Goal: Task Accomplishment & Management: Complete application form

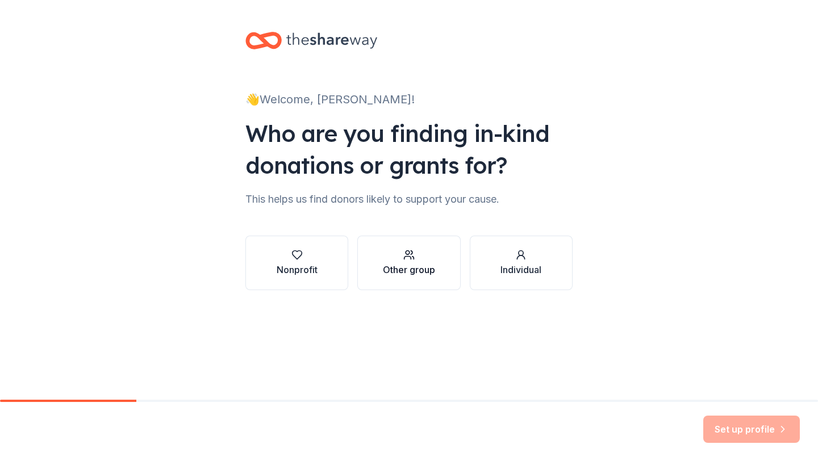
click at [403, 262] on div "Other group" at bounding box center [409, 262] width 52 height 27
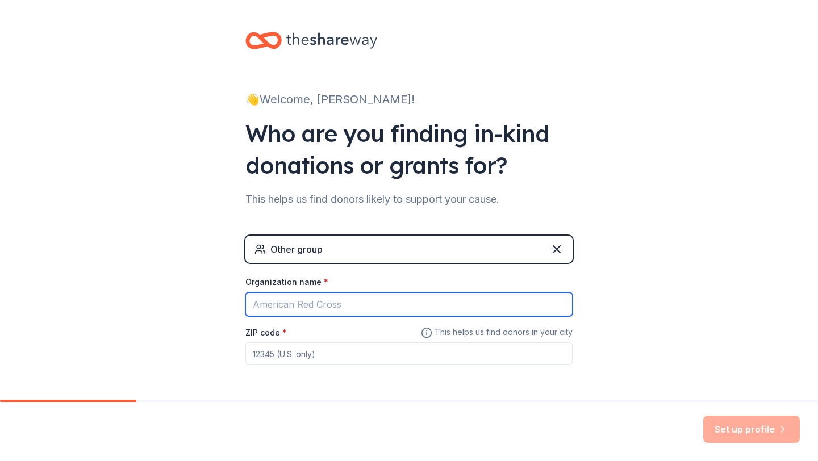
click at [394, 312] on input "Organization name *" at bounding box center [408, 305] width 327 height 24
type input "Priscilla Vasquez, REALTOR®"
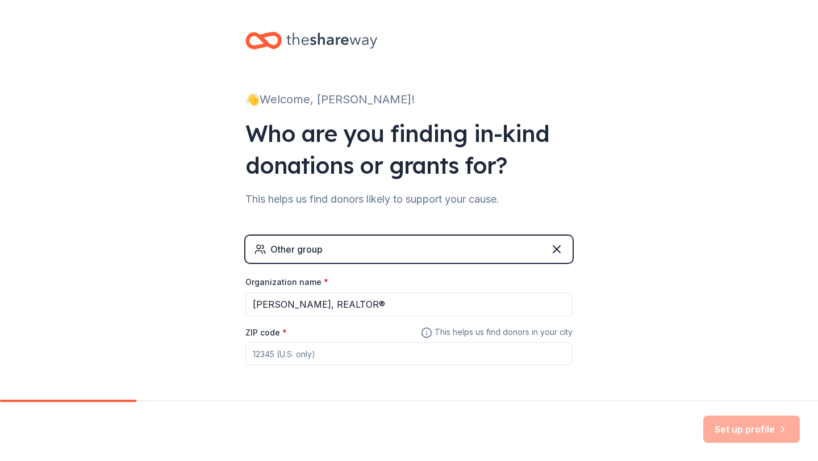
click at [370, 357] on input "ZIP code *" at bounding box center [408, 354] width 327 height 23
type input "78410"
click at [726, 431] on button "Set up profile" at bounding box center [751, 429] width 97 height 27
click at [558, 252] on icon at bounding box center [557, 250] width 14 height 14
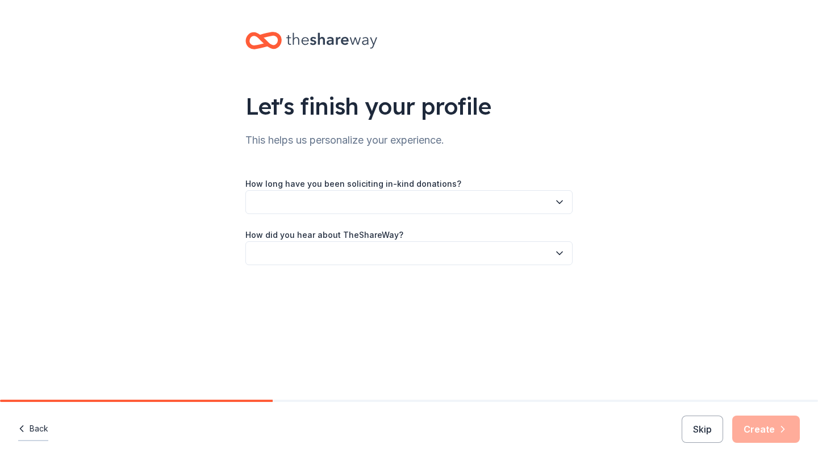
click at [41, 427] on button "Back" at bounding box center [33, 430] width 30 height 24
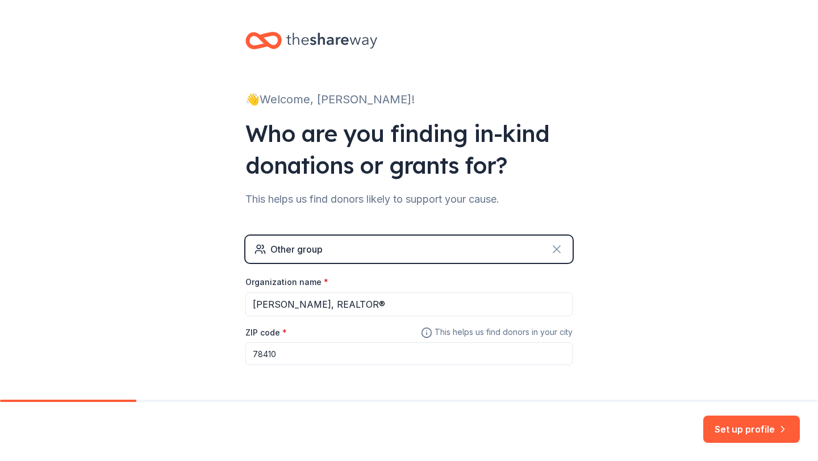
click at [562, 249] on icon at bounding box center [557, 250] width 14 height 14
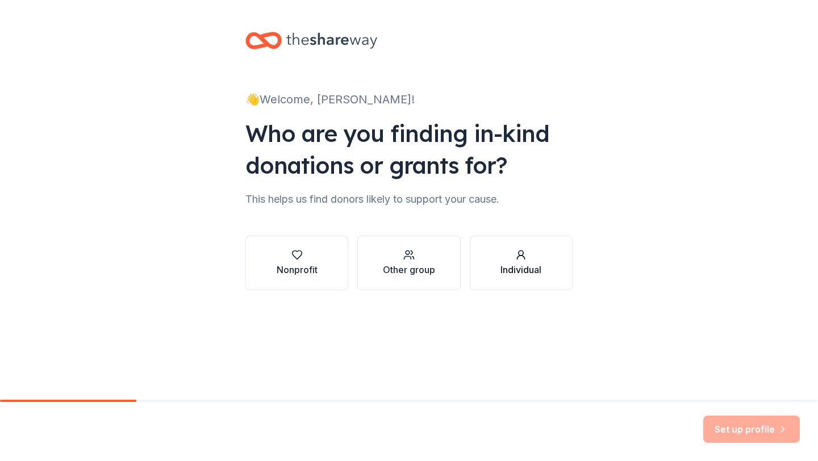
click at [527, 268] on div "Individual" at bounding box center [520, 270] width 41 height 14
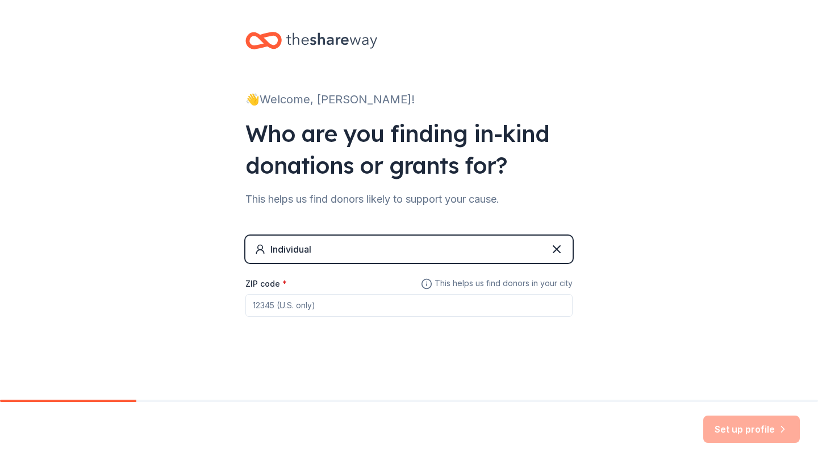
click at [350, 304] on input "ZIP code *" at bounding box center [408, 305] width 327 height 23
type input "78410"
click at [739, 431] on button "Set up profile" at bounding box center [751, 429] width 97 height 27
click at [393, 304] on input "78410" at bounding box center [408, 305] width 327 height 23
click at [753, 421] on div "Set up profile" at bounding box center [751, 429] width 97 height 27
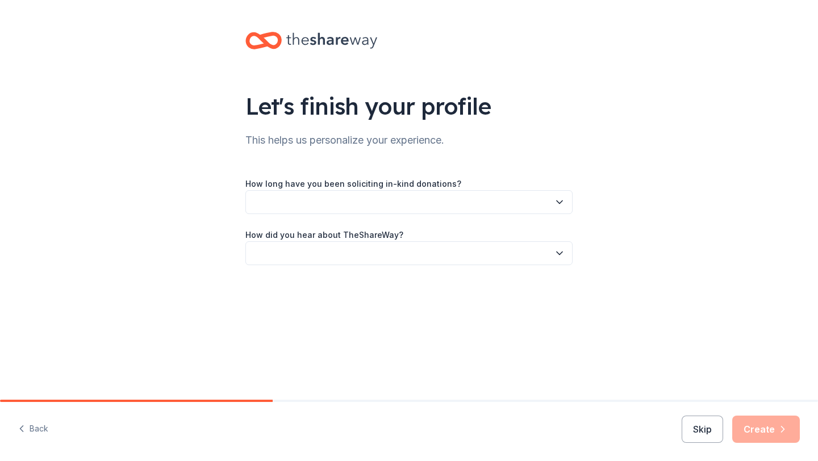
click at [750, 434] on div "Skip Create" at bounding box center [741, 429] width 118 height 27
click at [444, 198] on button "button" at bounding box center [408, 202] width 327 height 24
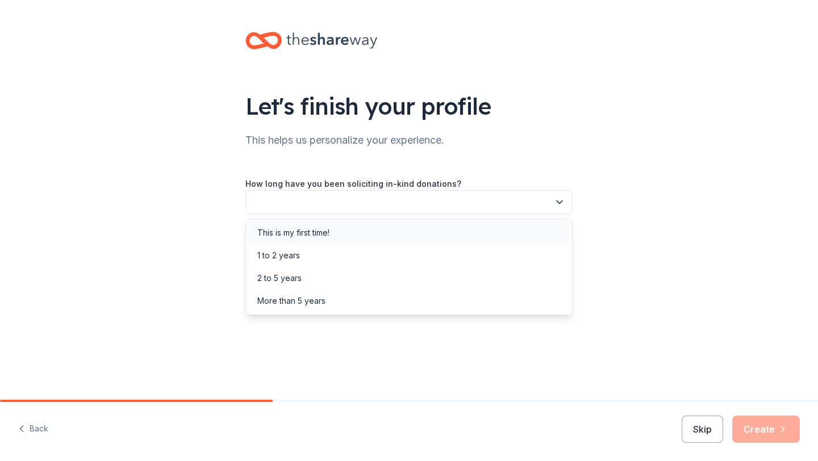
click at [319, 233] on div "This is my first time!" at bounding box center [293, 233] width 72 height 14
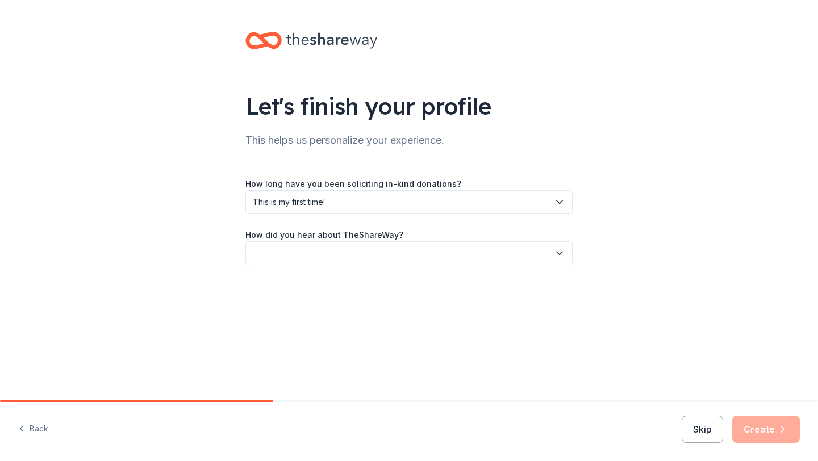
click at [335, 251] on button "button" at bounding box center [408, 253] width 327 height 24
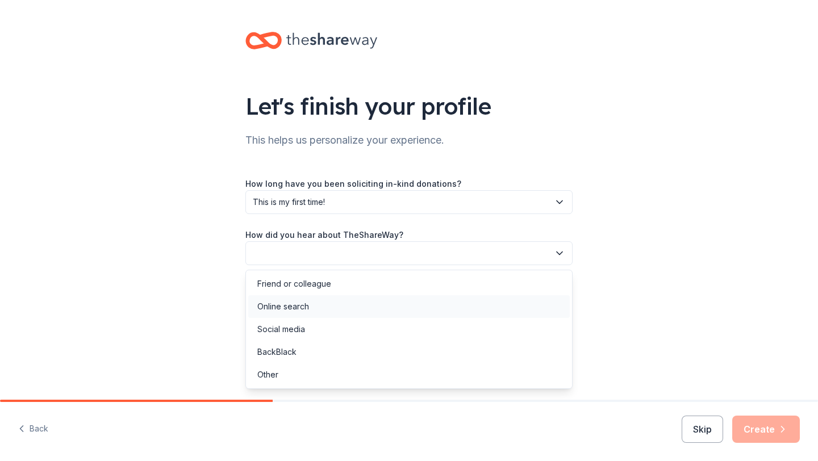
click at [298, 308] on div "Online search" at bounding box center [283, 307] width 52 height 14
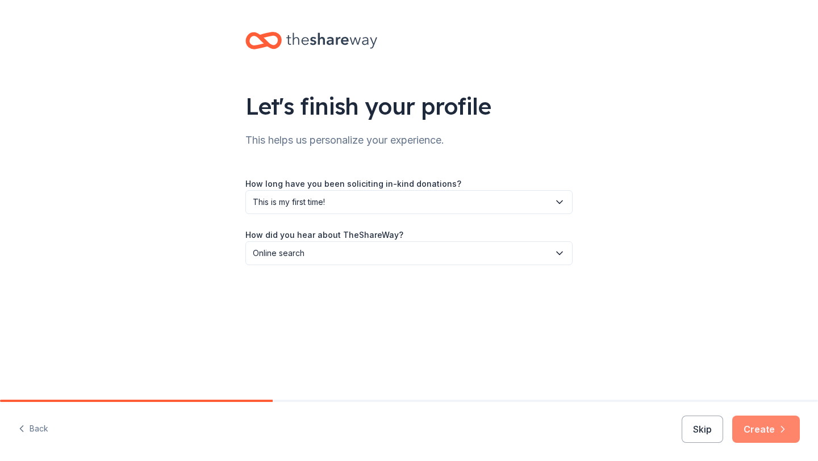
click at [783, 430] on icon "button" at bounding box center [783, 430] width 3 height 6
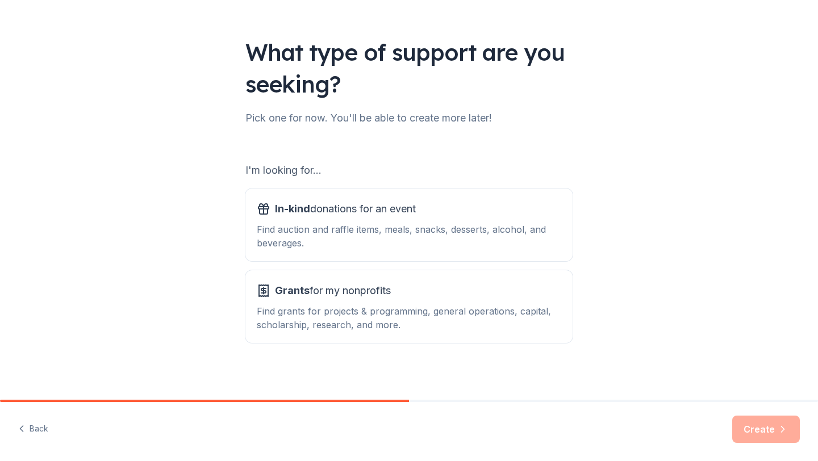
scroll to position [59, 0]
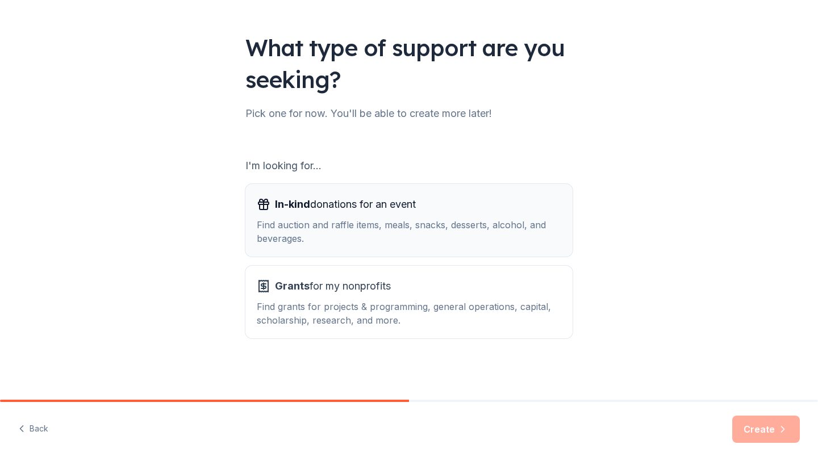
click at [515, 233] on div "Find auction and raffle items, meals, snacks, desserts, alcohol, and beverages." at bounding box center [409, 231] width 304 height 27
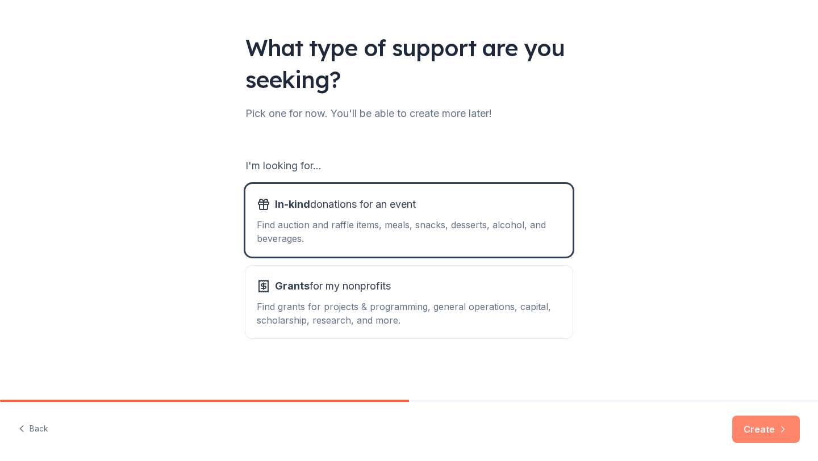
click at [754, 429] on button "Create" at bounding box center [766, 429] width 68 height 27
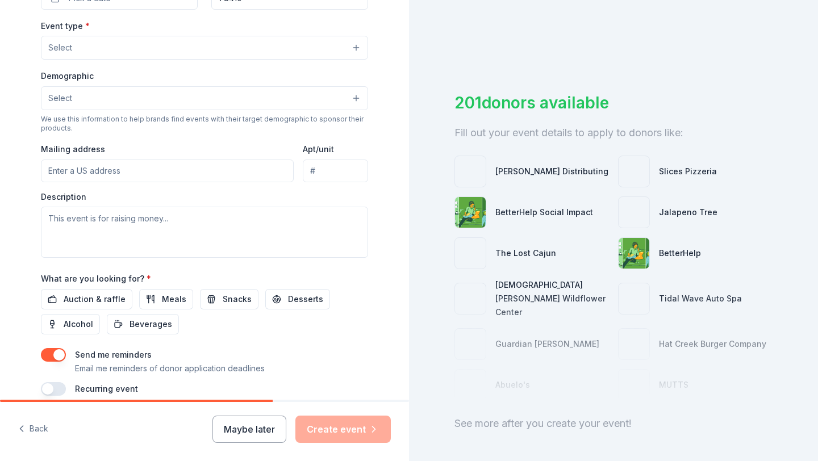
scroll to position [356, 0]
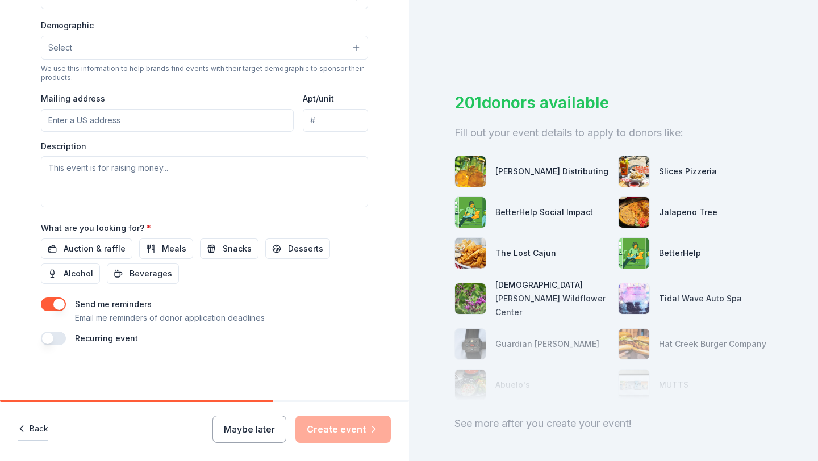
click at [30, 429] on button "Back" at bounding box center [33, 430] width 30 height 24
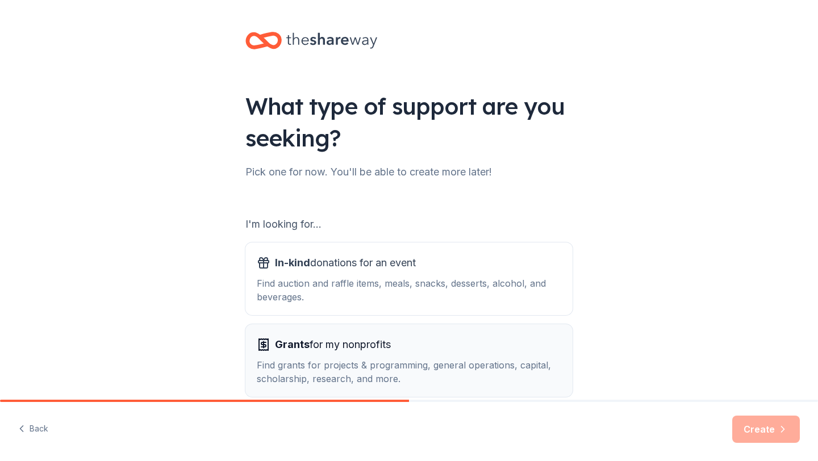
click at [348, 356] on div "Grants for my nonprofits Find grants for projects & programming, general operat…" at bounding box center [409, 361] width 304 height 50
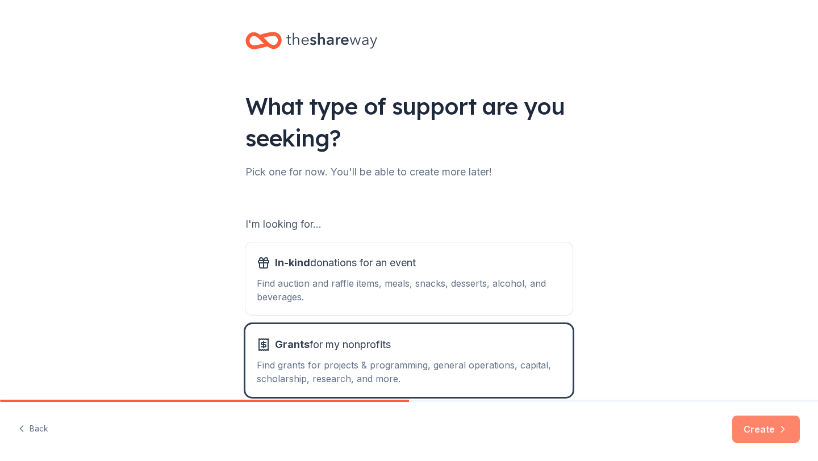
click at [753, 425] on button "Create" at bounding box center [766, 429] width 68 height 27
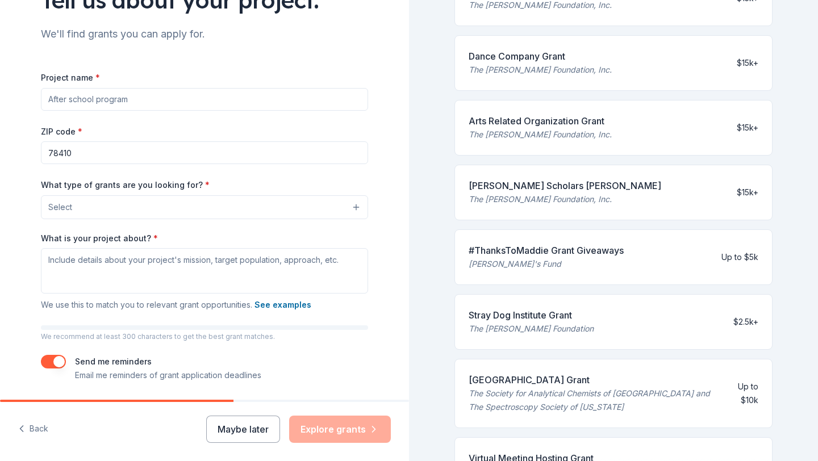
scroll to position [107, 0]
click at [195, 203] on button "Select" at bounding box center [204, 207] width 327 height 24
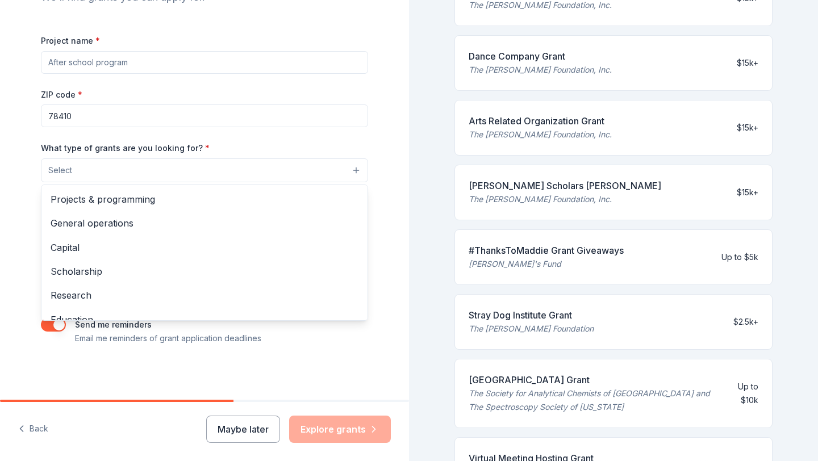
scroll to position [1, 0]
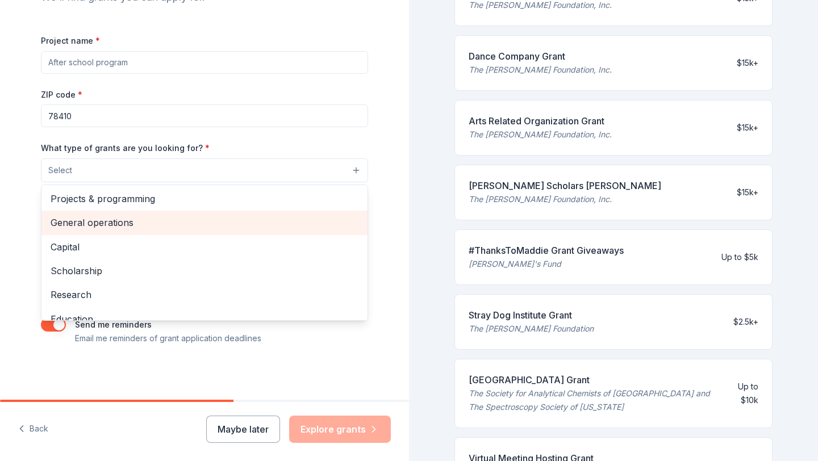
click at [99, 220] on span "General operations" at bounding box center [205, 222] width 308 height 15
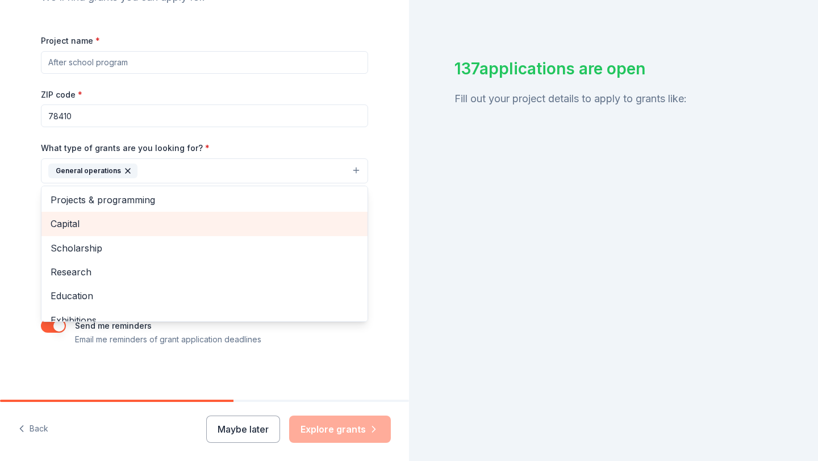
scroll to position [250, 0]
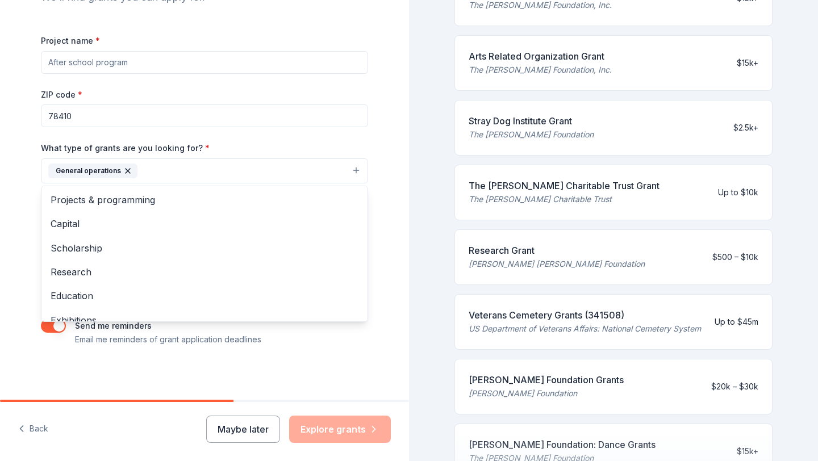
click at [174, 62] on div "Project name * ZIP code * 78410 What type of grants are you looking for? * Gene…" at bounding box center [204, 190] width 327 height 313
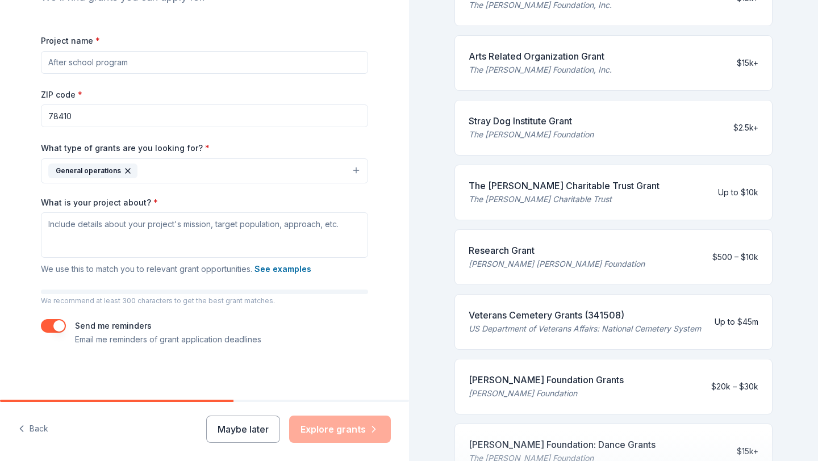
click at [167, 60] on input "Project name *" at bounding box center [204, 62] width 327 height 23
type input "Real Estate"
click at [91, 240] on textarea "What is your project about? *" at bounding box center [204, 234] width 327 height 45
type textarea "o"
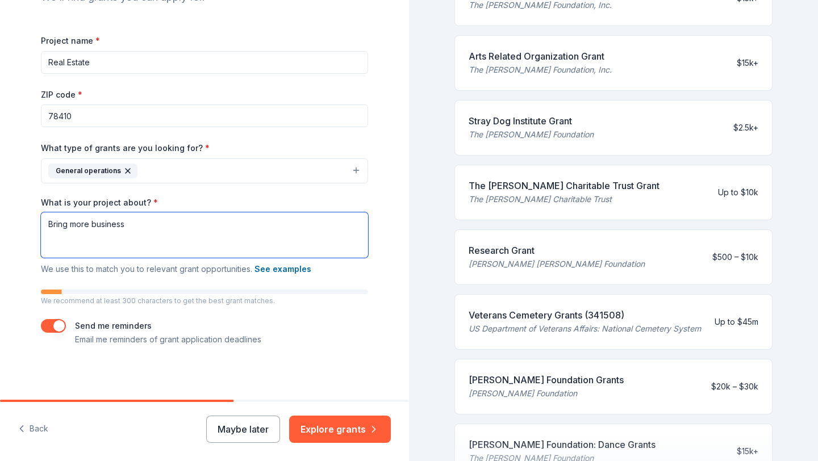
type textarea "Bring more business"
click at [330, 425] on button "Explore grants" at bounding box center [340, 429] width 102 height 27
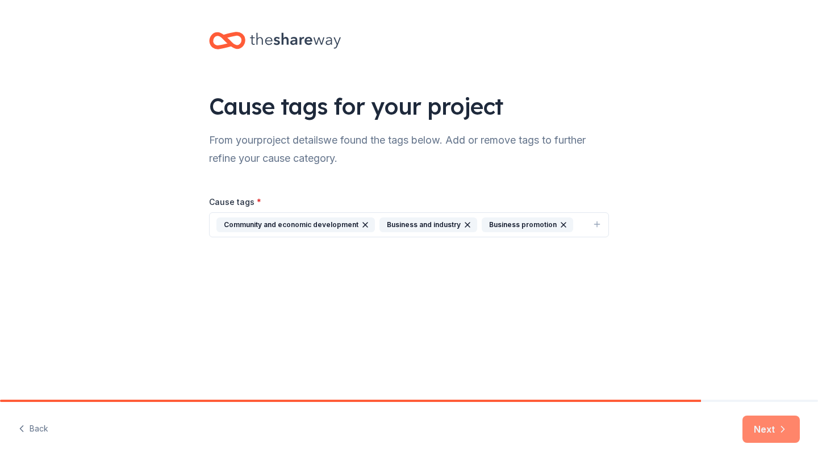
click at [769, 436] on button "Next" at bounding box center [770, 429] width 57 height 27
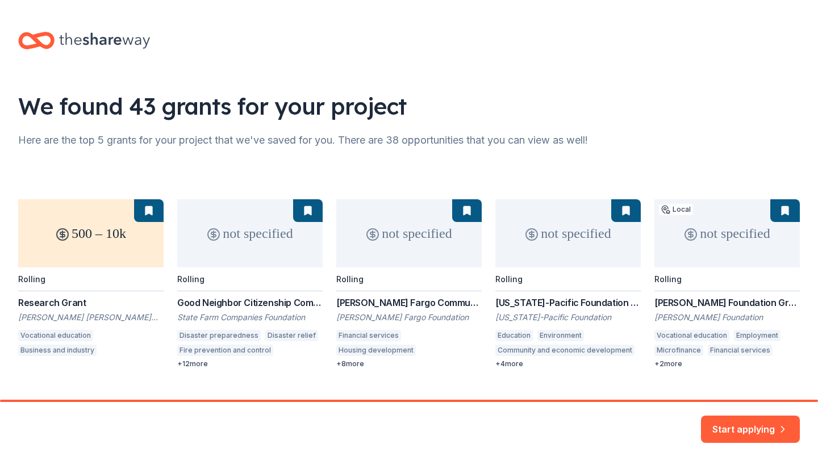
scroll to position [23, 0]
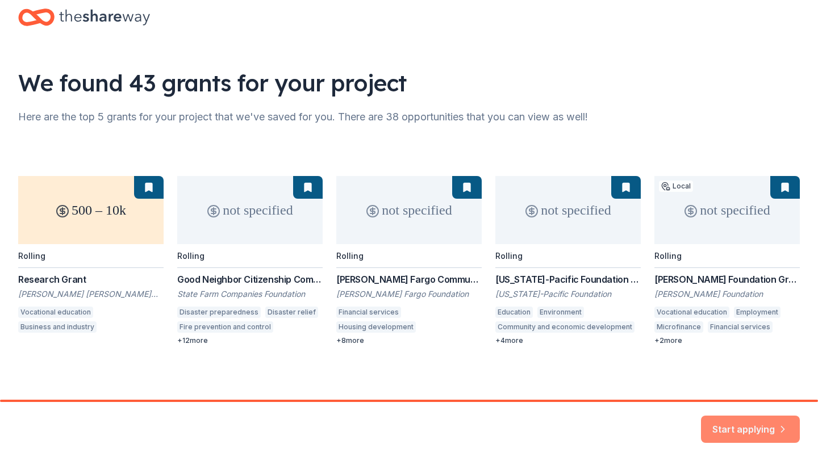
click at [745, 418] on button "Start applying" at bounding box center [750, 422] width 99 height 27
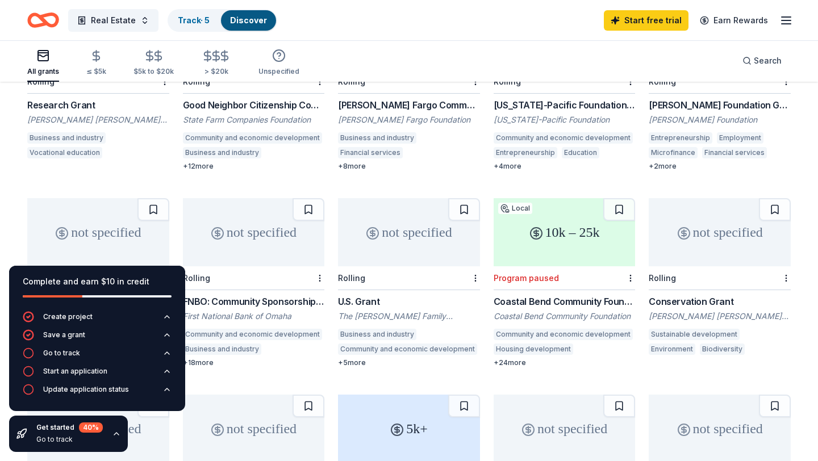
scroll to position [200, 0]
click at [431, 233] on div "not specified" at bounding box center [409, 234] width 142 height 68
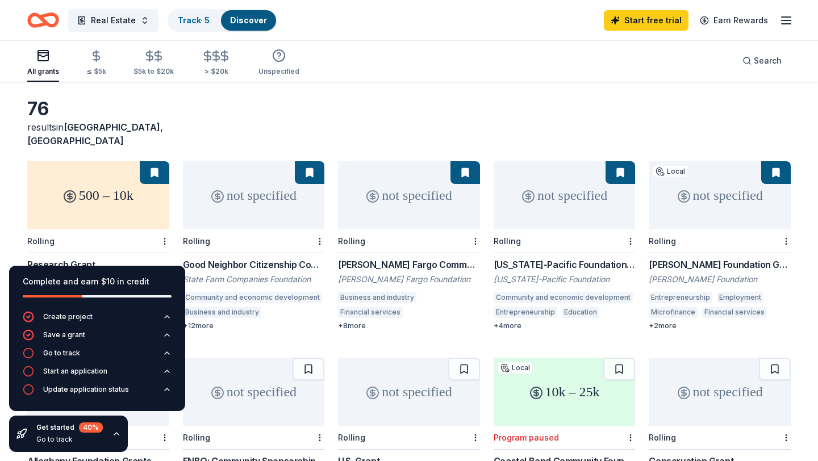
scroll to position [47, 0]
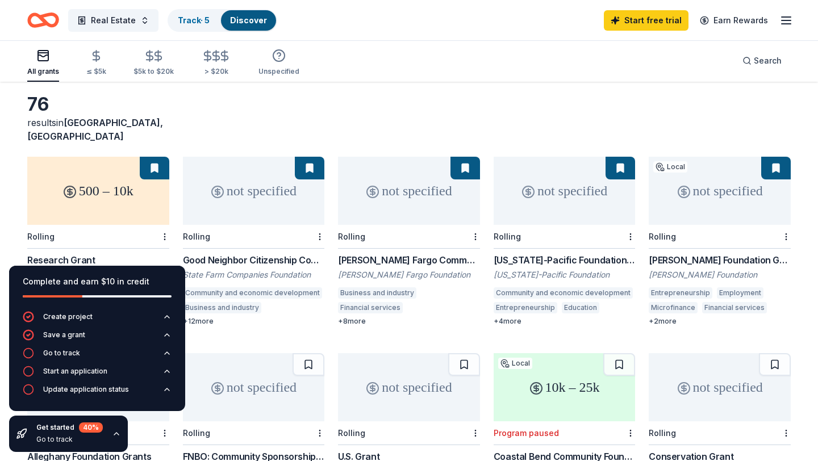
click at [244, 181] on div "not specified" at bounding box center [254, 191] width 142 height 68
